Goal: Information Seeking & Learning: Check status

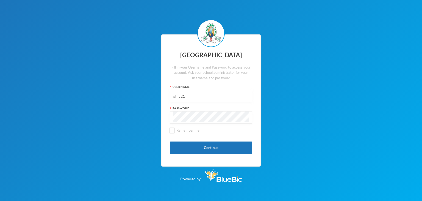
click at [190, 94] on input "glhc21" at bounding box center [211, 96] width 76 height 12
type input "glh24c159"
click at [188, 146] on button "Continue" at bounding box center [211, 147] width 82 height 12
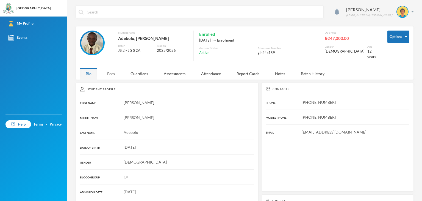
click at [106, 69] on div "Fees" at bounding box center [110, 74] width 19 height 12
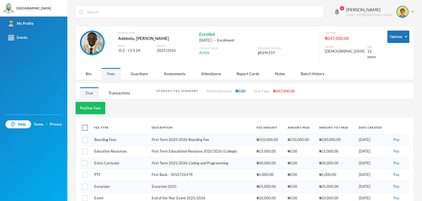
click at [87, 125] on input "checkbox" at bounding box center [85, 128] width 6 height 6
checkbox input "true"
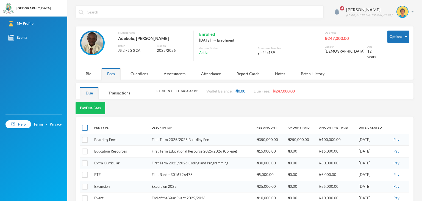
checkbox input "true"
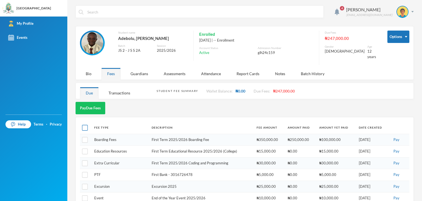
checkbox input "true"
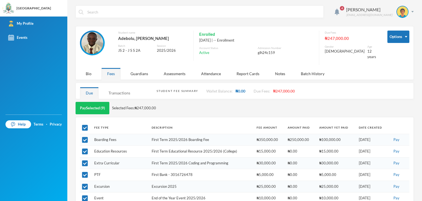
click at [117, 88] on div "Transactions" at bounding box center [119, 93] width 33 height 12
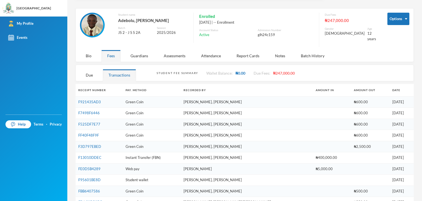
scroll to position [27, 0]
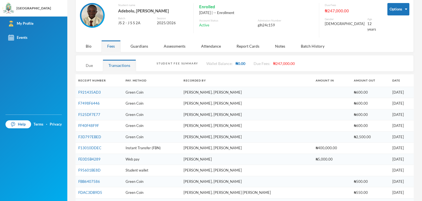
click at [82, 59] on div "Due" at bounding box center [89, 65] width 19 height 12
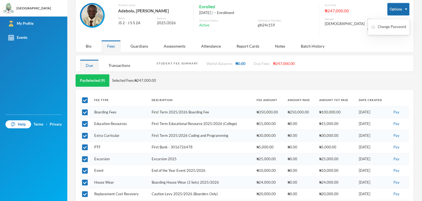
click at [405, 9] on img "button" at bounding box center [406, 9] width 2 height 1
click at [391, 27] on button "Change Password" at bounding box center [389, 27] width 36 height 10
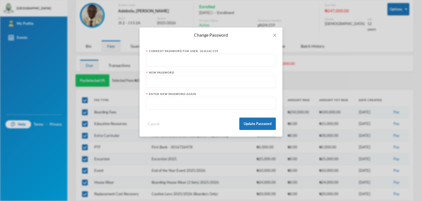
click at [191, 65] on input "text" at bounding box center [211, 60] width 124 height 12
paste input "Adebolu159"
type input "Adebolu159"
click at [190, 79] on input "text" at bounding box center [211, 82] width 124 height 12
type input "Adebolu2025@"
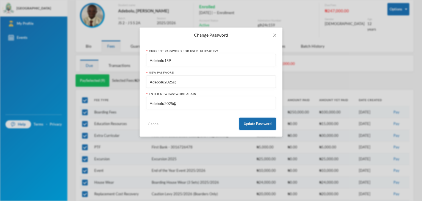
type input "Adebolu2025@"
click at [260, 127] on button "Update Password" at bounding box center [257, 123] width 37 height 12
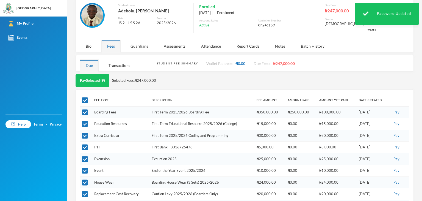
click at [367, 15] on img at bounding box center [366, 13] width 6 height 5
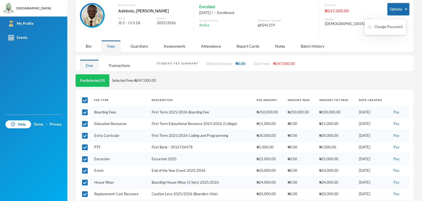
click at [401, 9] on button "Options" at bounding box center [398, 9] width 22 height 12
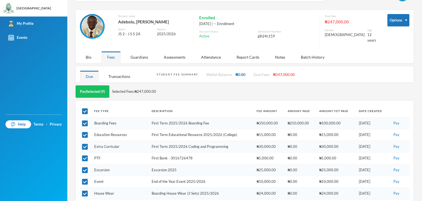
scroll to position [0, 0]
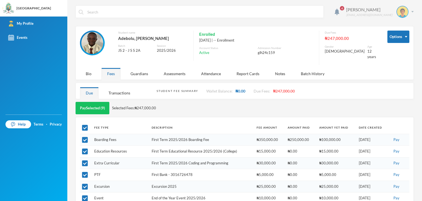
click at [408, 13] on div "Adebolu Samuel glh24c159@greenlandhall.org" at bounding box center [378, 12] width 72 height 12
click at [391, 41] on button "Logout" at bounding box center [394, 40] width 25 height 8
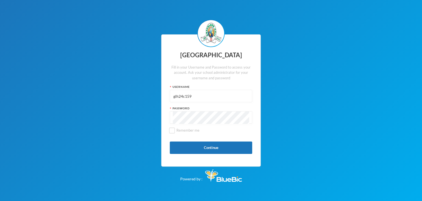
click at [203, 97] on input "glh24c159" at bounding box center [211, 96] width 76 height 12
click at [182, 97] on input "glh21c109" at bounding box center [211, 96] width 76 height 12
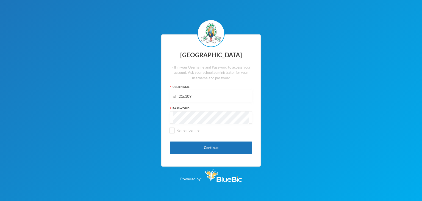
type input "glh21c109"
click at [181, 150] on button "Continue" at bounding box center [211, 147] width 82 height 12
click at [186, 145] on button "Continue" at bounding box center [211, 147] width 82 height 12
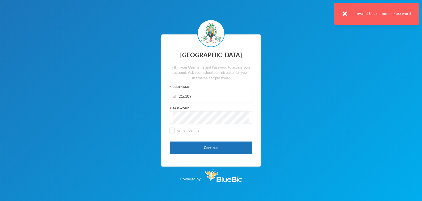
click at [198, 94] on input "glh21c109" at bounding box center [211, 96] width 76 height 12
type input "glhc21"
click at [200, 145] on button "Continue" at bounding box center [211, 147] width 82 height 12
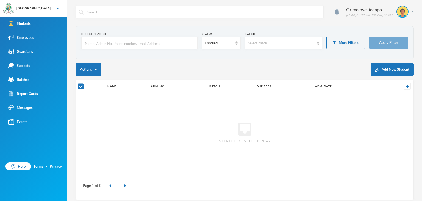
checkbox input "false"
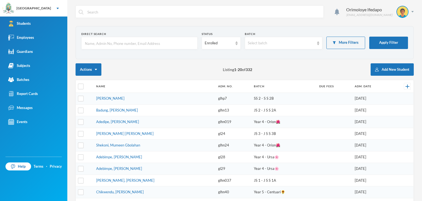
click at [152, 40] on input "text" at bounding box center [139, 43] width 110 height 12
type input "O"
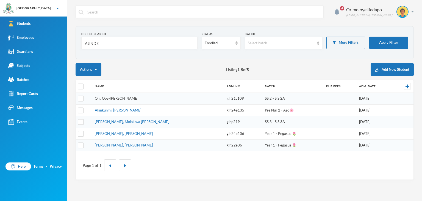
type input "AJINDE"
click at [112, 98] on link "Oni, Ope-[PERSON_NAME]" at bounding box center [116, 98] width 43 height 4
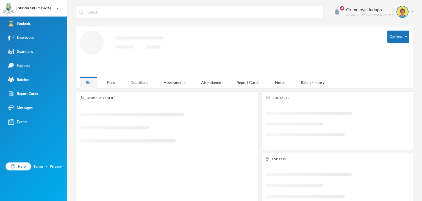
click at [137, 79] on div "Guardians" at bounding box center [139, 82] width 29 height 12
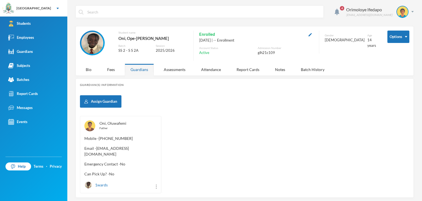
click at [109, 124] on link "Oni, Oluwafemi" at bounding box center [112, 123] width 27 height 5
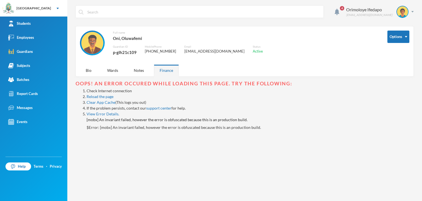
click at [125, 54] on div "p-glh21c109" at bounding box center [125, 52] width 24 height 7
click at [124, 52] on div "p-glh21c109" at bounding box center [125, 52] width 24 height 7
click at [123, 51] on div "p-glh21c109" at bounding box center [125, 52] width 24 height 7
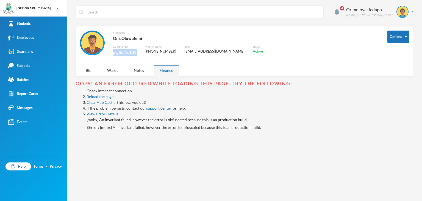
click at [123, 51] on div "p-glh21c109" at bounding box center [125, 52] width 24 height 7
click at [413, 12] on img at bounding box center [412, 11] width 2 height 1
click at [401, 35] on div "My Profile Logout" at bounding box center [398, 34] width 31 height 26
click at [400, 38] on button "Logout" at bounding box center [398, 40] width 25 height 8
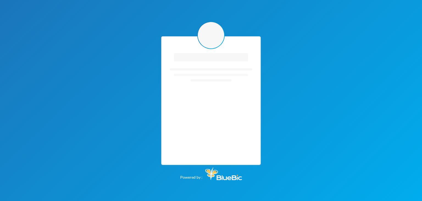
click at [299, 76] on div "Loading interface... Loading interface... Powered by :" at bounding box center [211, 100] width 422 height 201
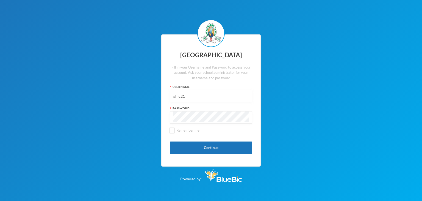
click at [189, 96] on input "glhc21" at bounding box center [211, 96] width 76 height 12
type input "p-glh21c109"
click at [190, 112] on div at bounding box center [211, 117] width 82 height 12
click at [189, 146] on button "Continue" at bounding box center [211, 147] width 82 height 12
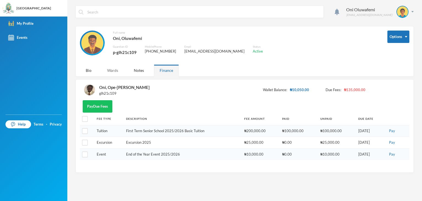
click at [108, 69] on div "Wards" at bounding box center [112, 70] width 23 height 12
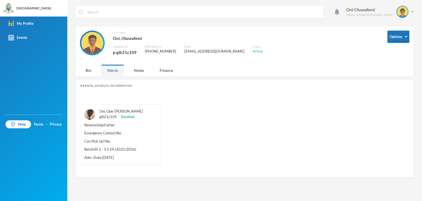
click at [111, 112] on link "Oni, Ope-[PERSON_NAME]" at bounding box center [120, 111] width 43 height 4
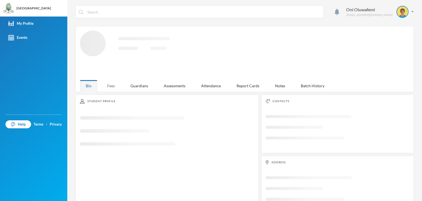
click at [111, 85] on div "Fees" at bounding box center [110, 86] width 19 height 12
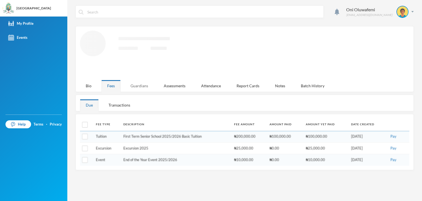
click at [136, 84] on div "Guardians" at bounding box center [139, 86] width 29 height 12
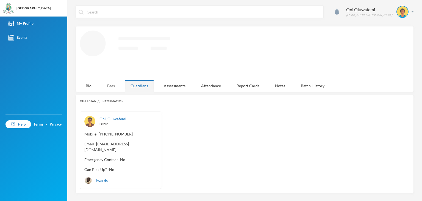
click at [113, 87] on div "Fees" at bounding box center [110, 86] width 19 height 12
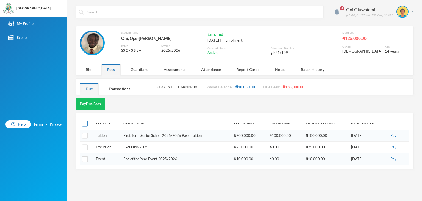
click at [83, 123] on input "checkbox" at bounding box center [85, 124] width 6 height 6
checkbox input "true"
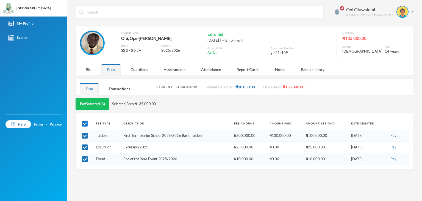
click at [83, 123] on input "checkbox" at bounding box center [85, 124] width 6 height 6
checkbox input "false"
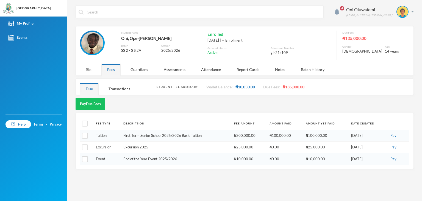
click at [88, 70] on div "Bio" at bounding box center [88, 69] width 17 height 12
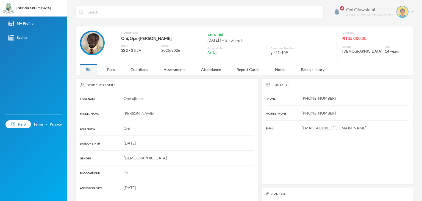
click at [409, 13] on div "Oni Oluwafemi [EMAIL_ADDRESS][DOMAIN_NAME]" at bounding box center [378, 12] width 72 height 12
click at [395, 40] on button "Logout" at bounding box center [394, 40] width 25 height 8
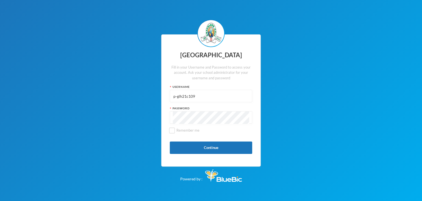
click at [194, 94] on input "p-glh21c109" at bounding box center [211, 96] width 76 height 12
type input "p"
type input "L"
type input "G"
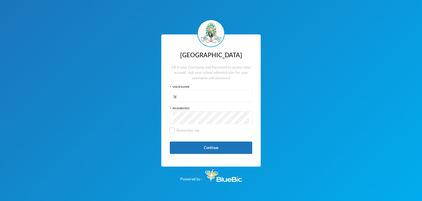
type input "l"
type input "g"
type input "glh25c64"
click at [181, 99] on input "glh25c64" at bounding box center [211, 96] width 76 height 12
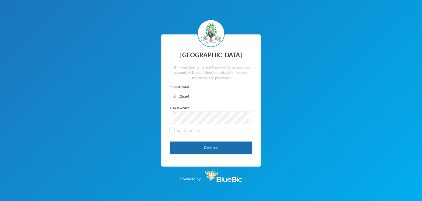
click at [181, 145] on button "Continue" at bounding box center [211, 147] width 82 height 12
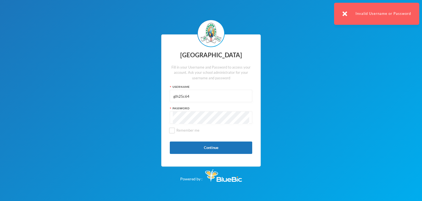
click at [196, 99] on input "glh25c64" at bounding box center [211, 96] width 76 height 12
click at [185, 99] on input "glh25c64" at bounding box center [211, 96] width 76 height 12
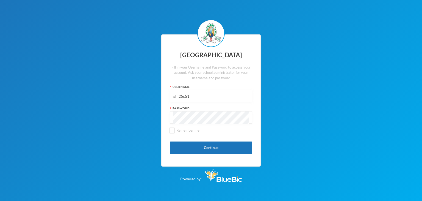
type input "glh25c51"
click at [184, 147] on button "Continue" at bounding box center [211, 147] width 82 height 12
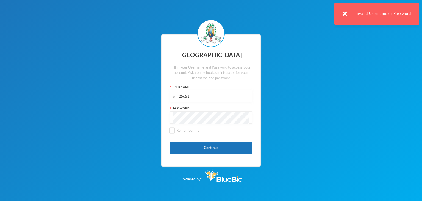
click at [200, 99] on input "glh25c51" at bounding box center [211, 96] width 76 height 12
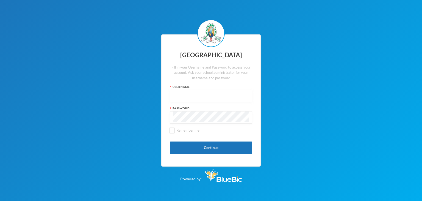
type input "glhc21"
click at [216, 145] on button "Continue" at bounding box center [211, 147] width 82 height 12
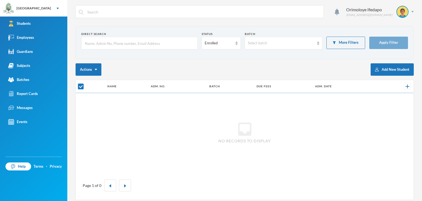
checkbox input "false"
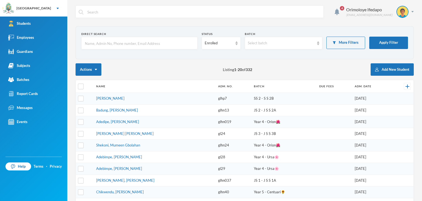
click at [115, 46] on input "text" at bounding box center [139, 43] width 110 height 12
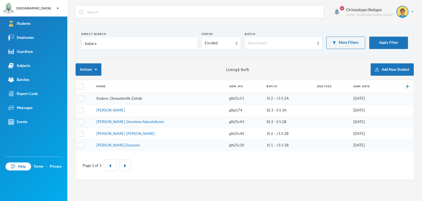
type input "kadara"
click at [117, 100] on link "Kadara, Oluwadamife Zainab" at bounding box center [119, 98] width 46 height 4
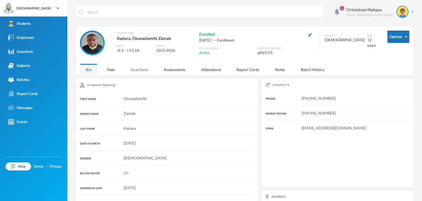
click at [138, 69] on div "Guardians" at bounding box center [139, 69] width 29 height 12
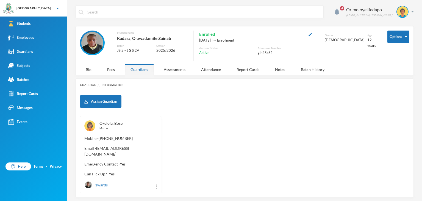
click at [118, 122] on link "Okelola, Bose" at bounding box center [110, 123] width 23 height 5
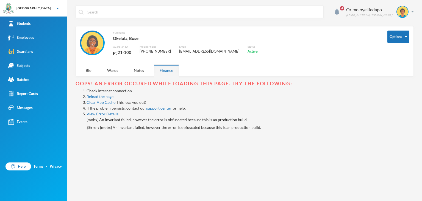
click at [120, 53] on div "p-j21-100" at bounding box center [122, 52] width 18 height 7
click at [121, 53] on div "p-j21-100" at bounding box center [122, 52] width 18 height 7
copy div "p-j21-100"
click at [408, 12] on div at bounding box center [403, 12] width 12 height 12
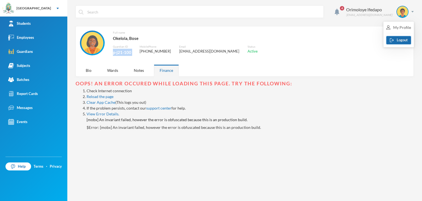
click at [402, 41] on button "Logout" at bounding box center [398, 40] width 25 height 8
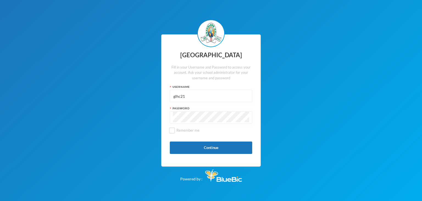
click at [189, 95] on input "glhc21" at bounding box center [211, 96] width 76 height 12
paste input "p-j21-100"
type input "p-j21-100"
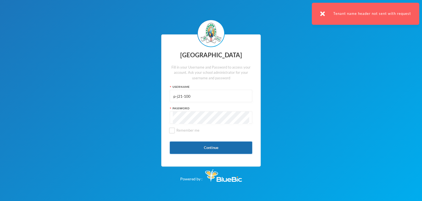
click at [182, 148] on button "Continue" at bounding box center [211, 147] width 82 height 12
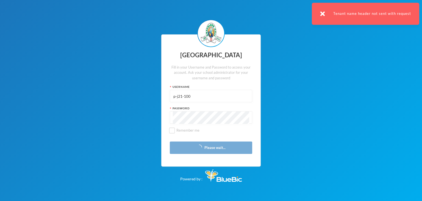
click at [320, 12] on div "Tenant name header not sent with request" at bounding box center [365, 14] width 107 height 22
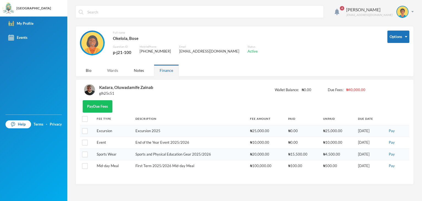
click at [118, 71] on div "Wards" at bounding box center [112, 70] width 23 height 12
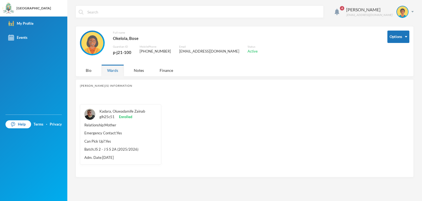
click at [114, 112] on link "Kadara, Oluwadamife Zainab" at bounding box center [122, 111] width 46 height 4
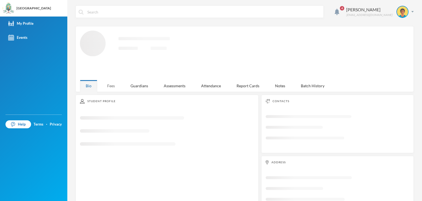
click at [111, 82] on div "Fees" at bounding box center [110, 86] width 19 height 12
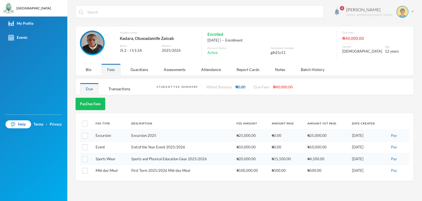
click at [412, 10] on div "[PERSON_NAME] [EMAIL_ADDRESS][DOMAIN_NAME]" at bounding box center [378, 12] width 72 height 12
click at [401, 40] on button "Logout" at bounding box center [398, 40] width 25 height 8
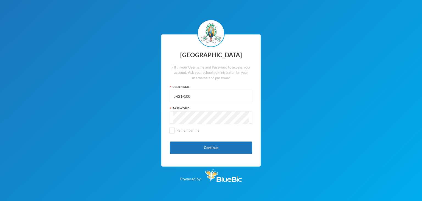
click at [195, 97] on input "p-j21-100" at bounding box center [211, 96] width 76 height 12
drag, startPoint x: 195, startPoint y: 97, endPoint x: 205, endPoint y: 89, distance: 12.7
click at [196, 96] on input "p-j21-100" at bounding box center [211, 96] width 76 height 12
type input "p"
type input "glh25c31"
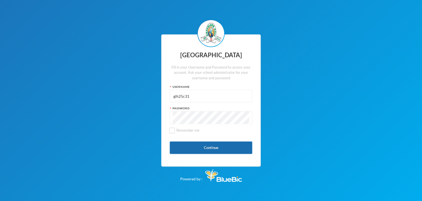
click at [180, 148] on button "Continue" at bounding box center [211, 147] width 82 height 12
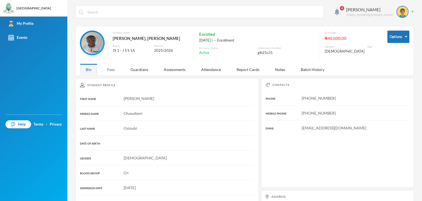
click at [110, 71] on div "Fees" at bounding box center [110, 69] width 19 height 12
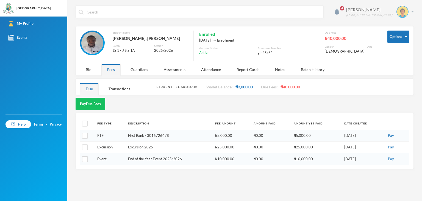
click at [411, 12] on div "[PERSON_NAME] [EMAIL_ADDRESS][DOMAIN_NAME]" at bounding box center [378, 12] width 72 height 12
click at [401, 38] on button "Logout" at bounding box center [398, 40] width 25 height 8
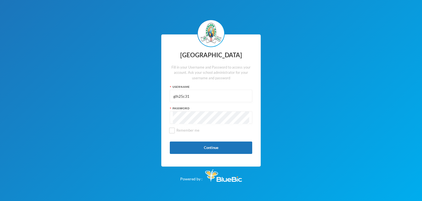
click at [184, 92] on input "glh25c31" at bounding box center [211, 96] width 76 height 12
paste input "5c31"
click at [177, 150] on button "Continue" at bounding box center [211, 147] width 82 height 12
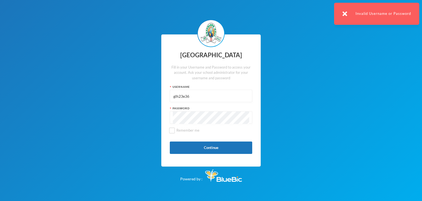
click at [190, 96] on input "glh23e36" at bounding box center [211, 96] width 76 height 12
click at [192, 96] on input "glh23e36" at bounding box center [211, 96] width 76 height 12
type input "g"
type input "glhc21"
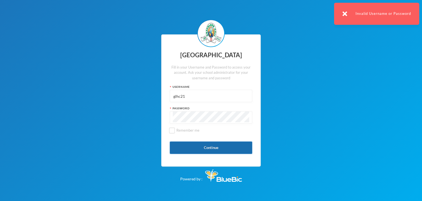
click at [223, 148] on button "Continue" at bounding box center [211, 147] width 82 height 12
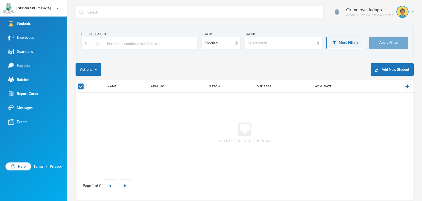
checkbox input "false"
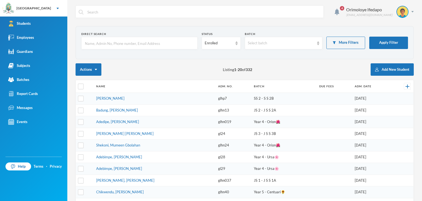
click at [144, 46] on input "text" at bounding box center [139, 43] width 110 height 12
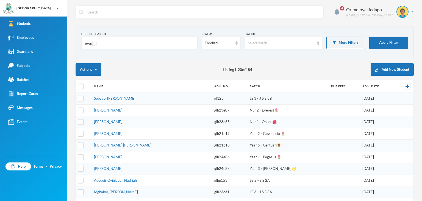
type input "nwojiji"
click at [138, 90] on th "Name" at bounding box center [151, 86] width 120 height 13
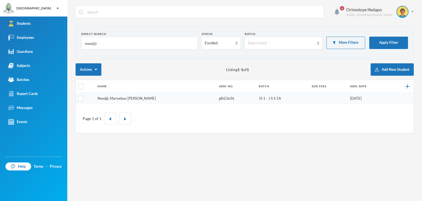
click at [122, 98] on link "Nwojiji, Marvelous [PERSON_NAME]" at bounding box center [127, 98] width 58 height 4
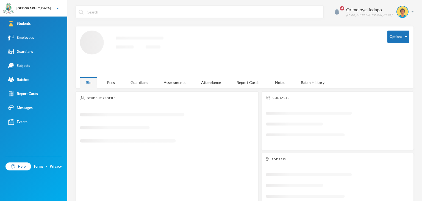
click at [144, 82] on div "Guardians" at bounding box center [139, 82] width 29 height 12
click at [85, 82] on div "Bio" at bounding box center [88, 82] width 17 height 12
click at [144, 91] on div "Student Profile Loading interface..." at bounding box center [167, 151] width 183 height 120
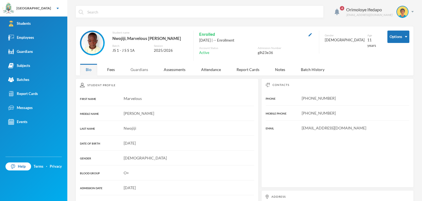
drag, startPoint x: 146, startPoint y: 68, endPoint x: 129, endPoint y: 77, distance: 19.7
click at [145, 68] on div "Guardians" at bounding box center [139, 69] width 29 height 12
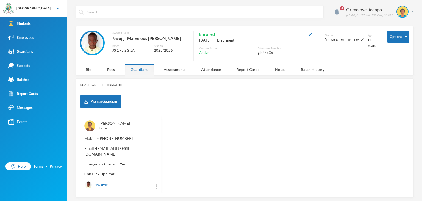
click at [115, 123] on link "[PERSON_NAME]" at bounding box center [114, 123] width 31 height 5
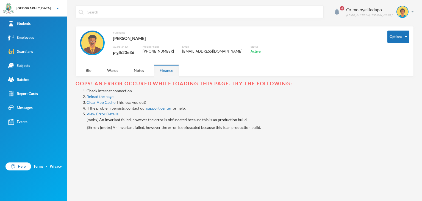
click at [124, 53] on div "p-glh23e36" at bounding box center [123, 52] width 21 height 7
copy div "p-glh23e36"
click at [413, 12] on img at bounding box center [412, 11] width 2 height 1
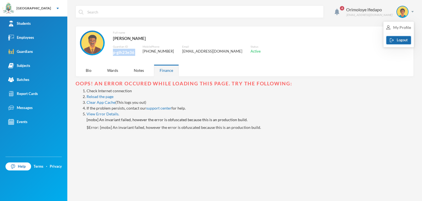
click at [403, 41] on button "Logout" at bounding box center [398, 40] width 25 height 8
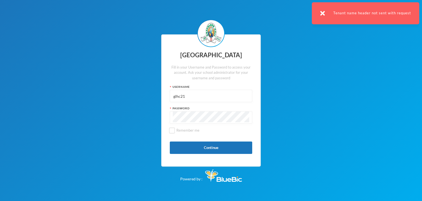
click at [204, 98] on input "glhc21" at bounding box center [211, 96] width 76 height 12
paste input "p-glh23e36"
type input "p-glh23e36"
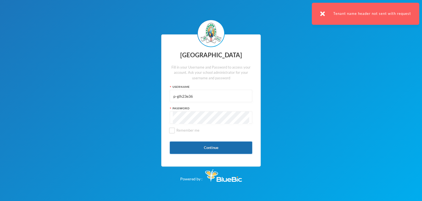
click at [184, 146] on button "Continue" at bounding box center [211, 147] width 82 height 12
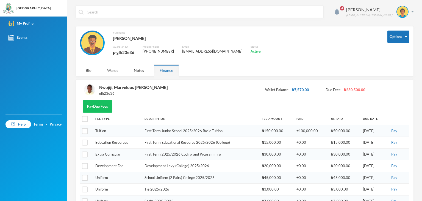
click at [113, 72] on div "Wards" at bounding box center [112, 70] width 23 height 12
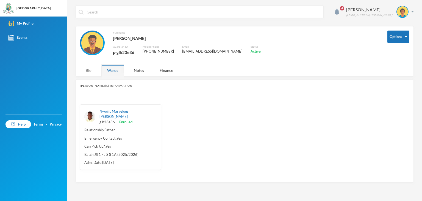
click at [87, 66] on div "Bio" at bounding box center [88, 70] width 17 height 12
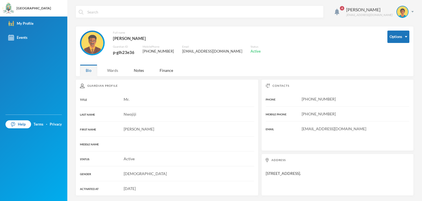
click at [112, 71] on div "Wards" at bounding box center [112, 70] width 23 height 12
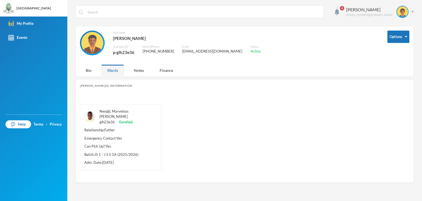
click at [119, 111] on link "Nwojiji, Marvelous [PERSON_NAME]" at bounding box center [113, 114] width 29 height 10
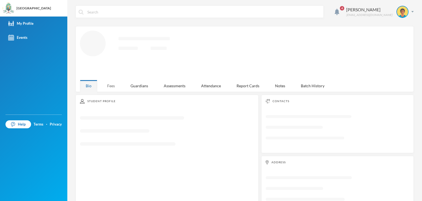
click at [108, 85] on div "Fees" at bounding box center [110, 86] width 19 height 12
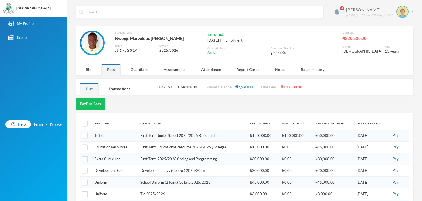
click at [409, 13] on div "Nwojiji [PERSON_NAME] [EMAIL_ADDRESS][DOMAIN_NAME]" at bounding box center [378, 12] width 72 height 12
click at [395, 40] on button "Logout" at bounding box center [394, 40] width 25 height 8
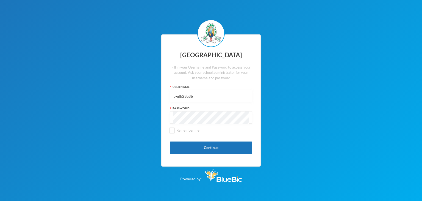
click at [204, 95] on input "p-glh23e36" at bounding box center [211, 96] width 76 height 12
click at [205, 95] on input "p-glh23e36" at bounding box center [211, 96] width 76 height 12
type input "glh24c101"
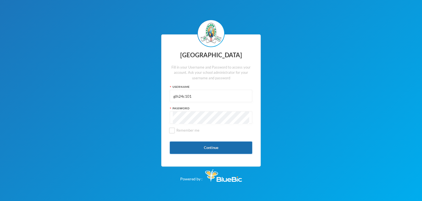
click at [185, 150] on button "Continue" at bounding box center [211, 147] width 82 height 12
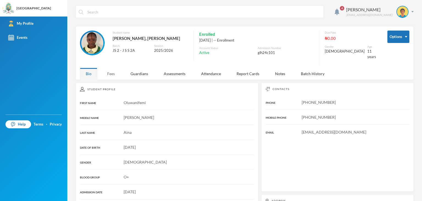
click at [111, 71] on div "Fees" at bounding box center [110, 74] width 19 height 12
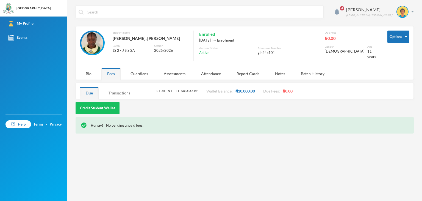
click at [116, 87] on div "Transactions" at bounding box center [119, 93] width 33 height 12
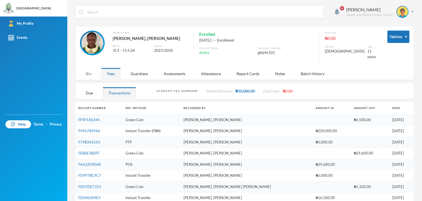
click at [87, 71] on div "Bio" at bounding box center [88, 74] width 17 height 12
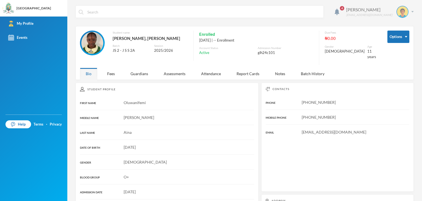
click at [411, 12] on img at bounding box center [412, 11] width 2 height 1
click at [397, 40] on button "Logout" at bounding box center [394, 40] width 25 height 8
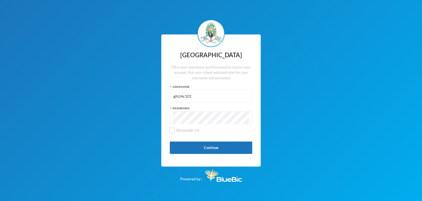
click at [195, 100] on input "glh24c101" at bounding box center [211, 96] width 76 height 12
type input "glh25c18"
click at [185, 151] on button "Continue" at bounding box center [211, 147] width 82 height 12
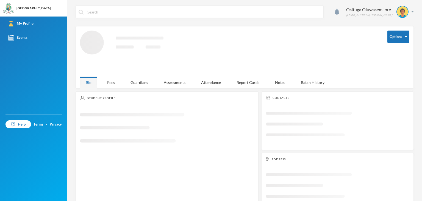
click at [111, 85] on div "Fees" at bounding box center [110, 82] width 19 height 12
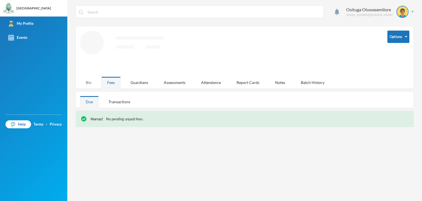
click at [88, 83] on div "Bio" at bounding box center [88, 82] width 17 height 12
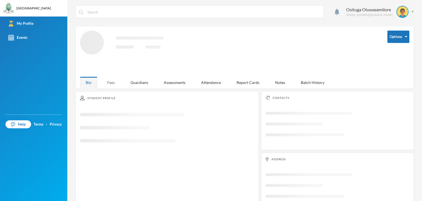
click at [113, 83] on div "Fees" at bounding box center [110, 82] width 19 height 12
